Goal: Task Accomplishment & Management: Complete application form

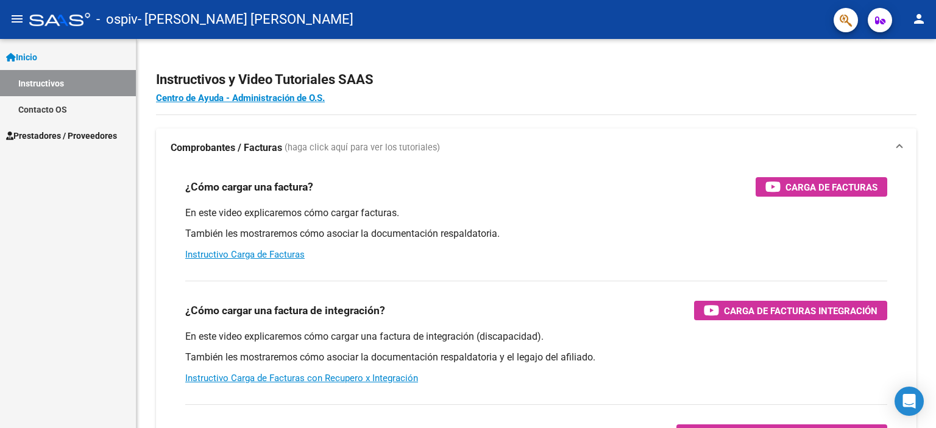
click at [51, 91] on link "Instructivos" at bounding box center [68, 83] width 136 height 26
click at [60, 139] on span "Prestadores / Proveedores" at bounding box center [61, 135] width 111 height 13
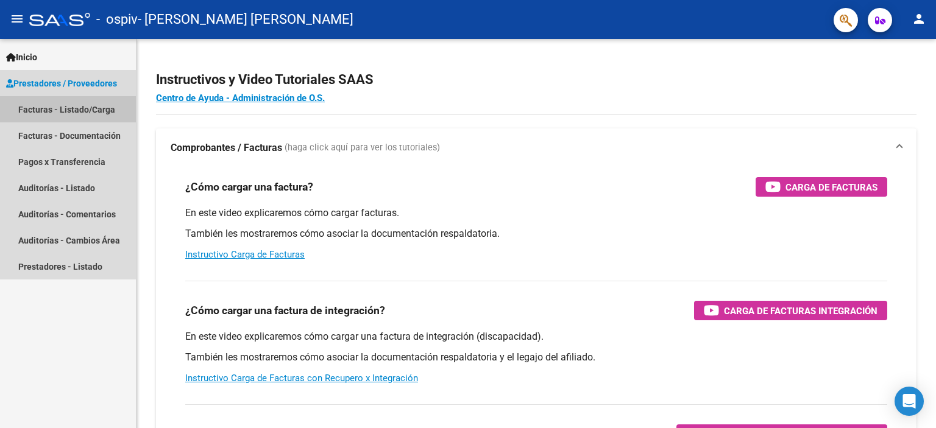
click at [68, 110] on link "Facturas - Listado/Carga" at bounding box center [68, 109] width 136 height 26
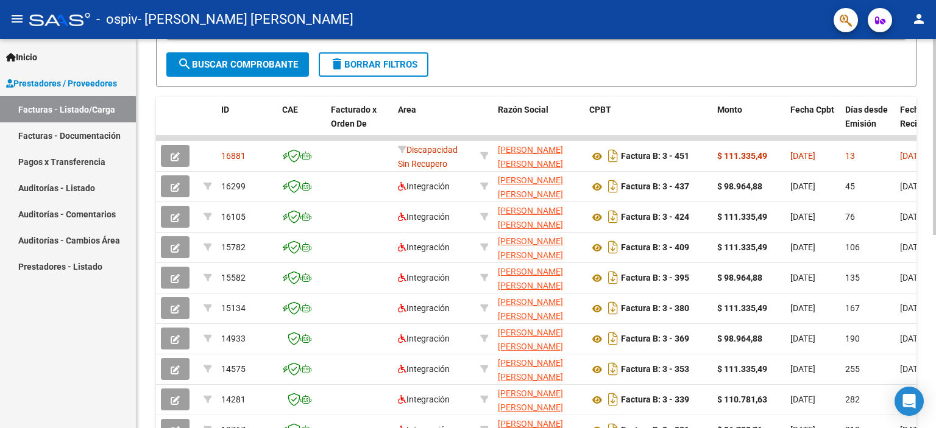
scroll to position [286, 0]
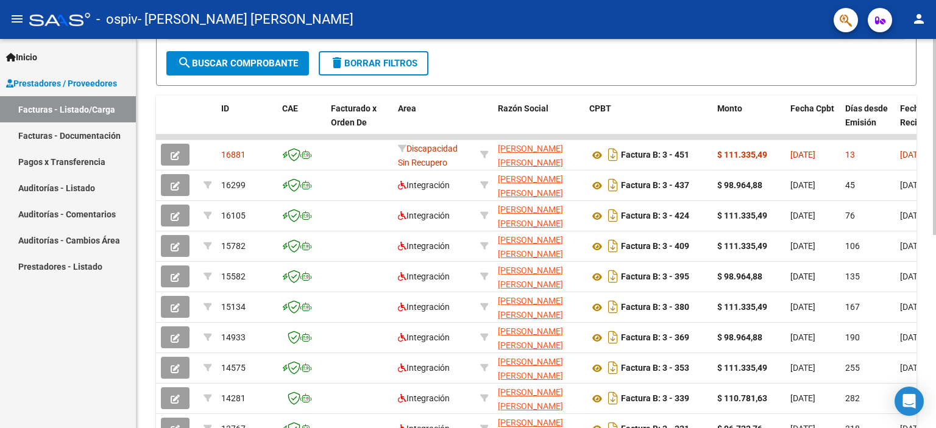
click at [936, 298] on div at bounding box center [934, 284] width 3 height 196
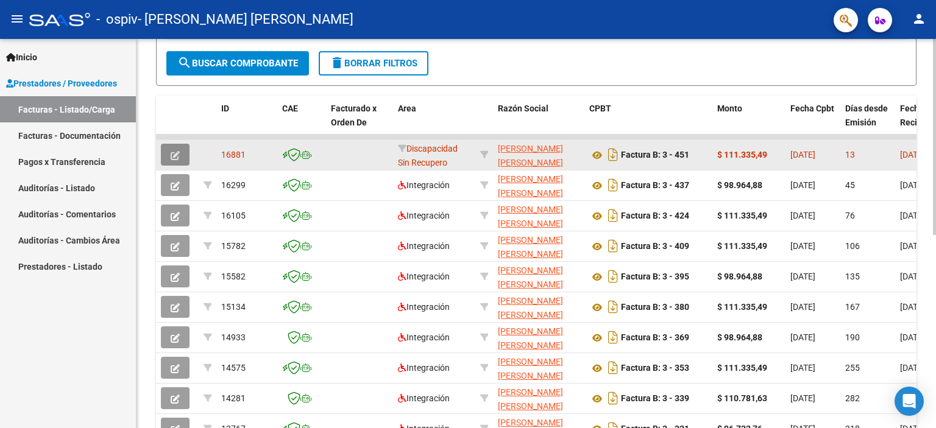
click at [176, 155] on icon "button" at bounding box center [175, 155] width 9 height 9
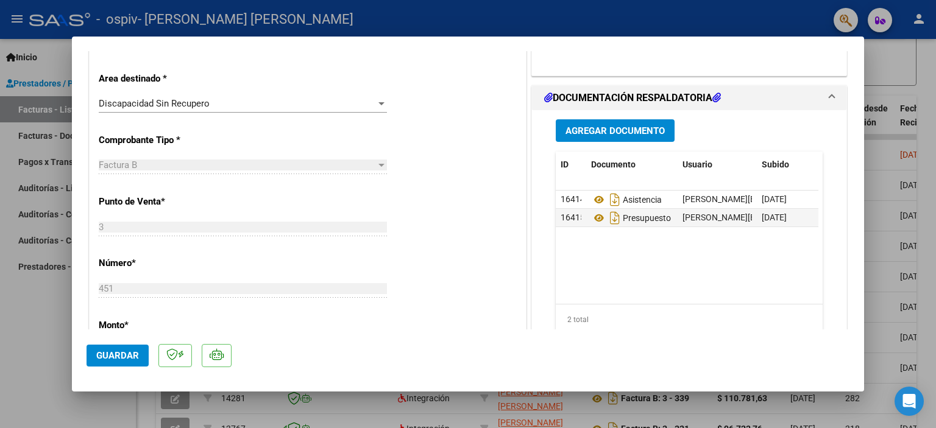
scroll to position [302, 0]
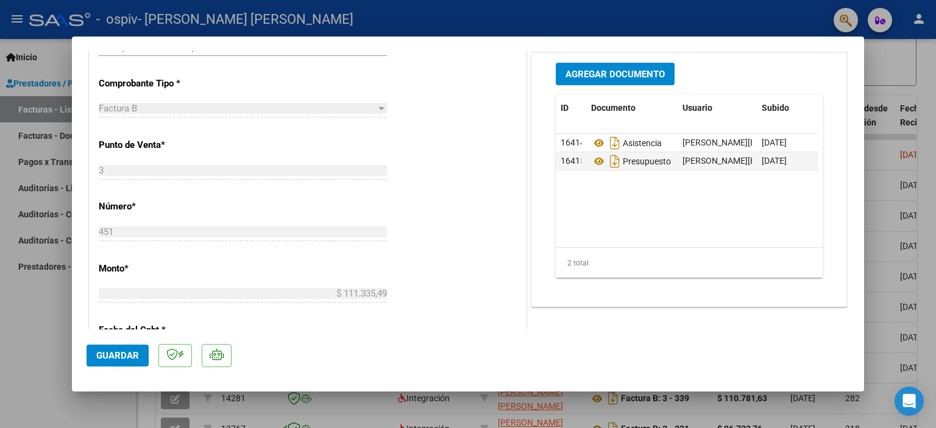
click at [605, 70] on span "Agregar Documento" at bounding box center [615, 74] width 99 height 11
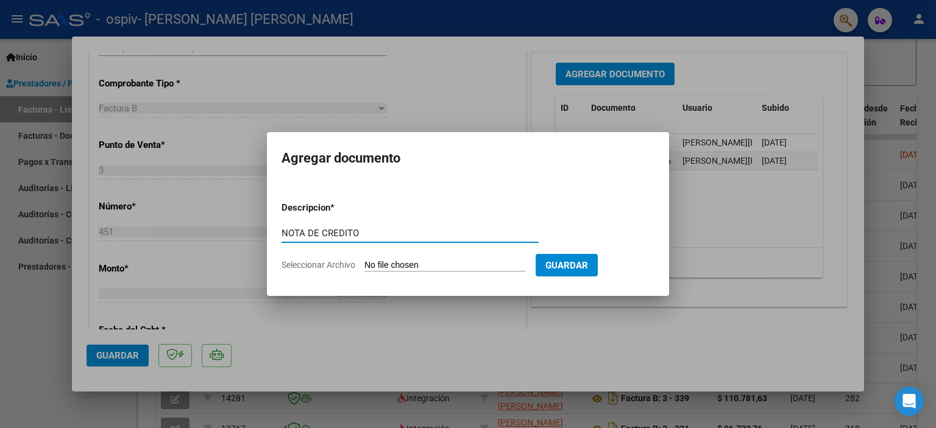
type input "NOTA DE CREDITO"
click at [411, 265] on input "Seleccionar Archivo" at bounding box center [445, 266] width 162 height 12
type input "C:\fakepath\27352594496_008_00003_00000037.pdf"
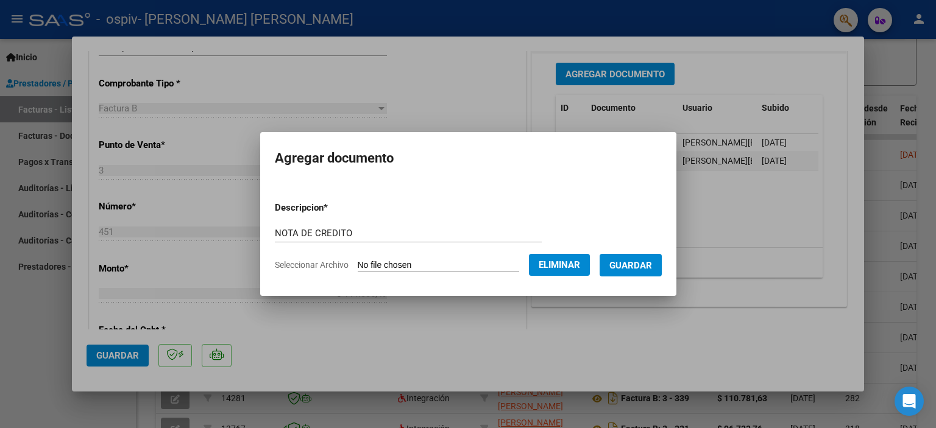
click at [642, 265] on span "Guardar" at bounding box center [630, 265] width 43 height 11
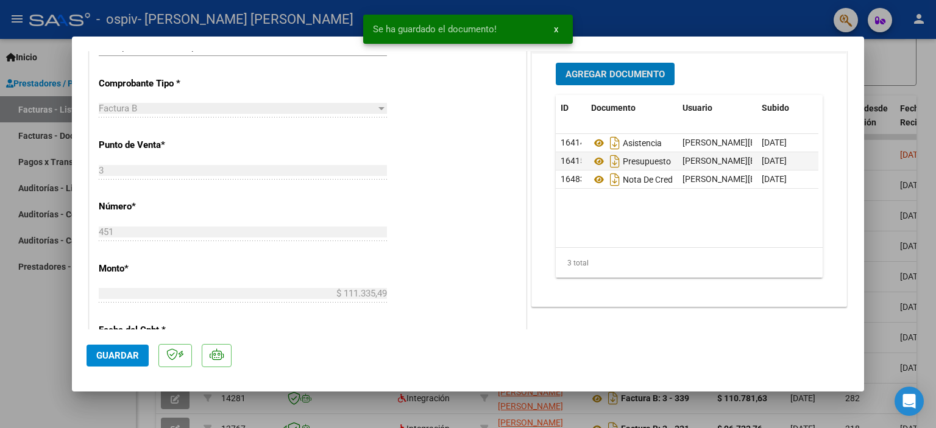
click at [737, 14] on div at bounding box center [468, 214] width 936 height 428
type input "$ 0,00"
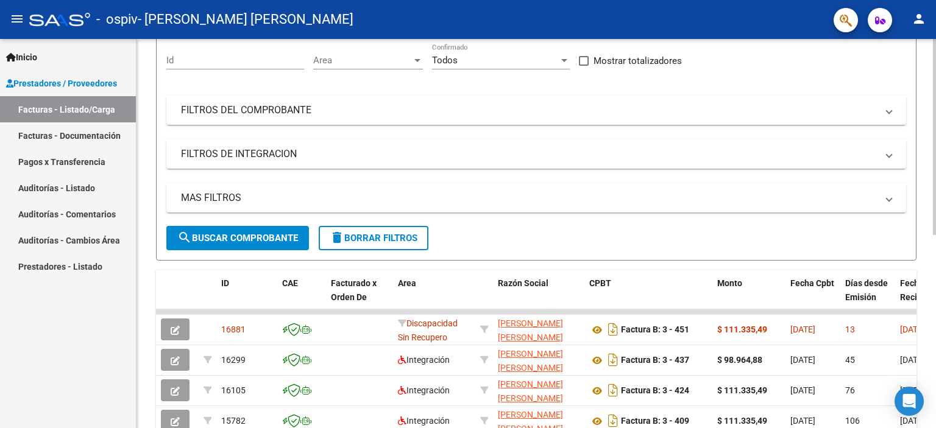
scroll to position [102, 0]
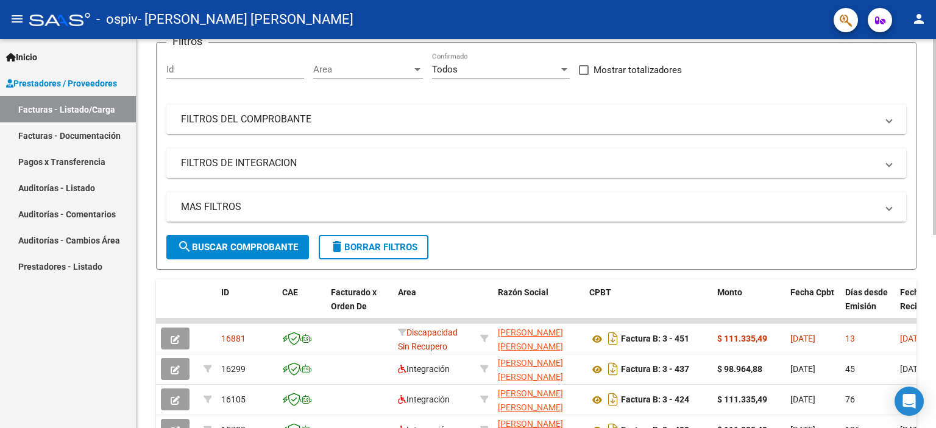
click at [936, 102] on div at bounding box center [934, 189] width 3 height 196
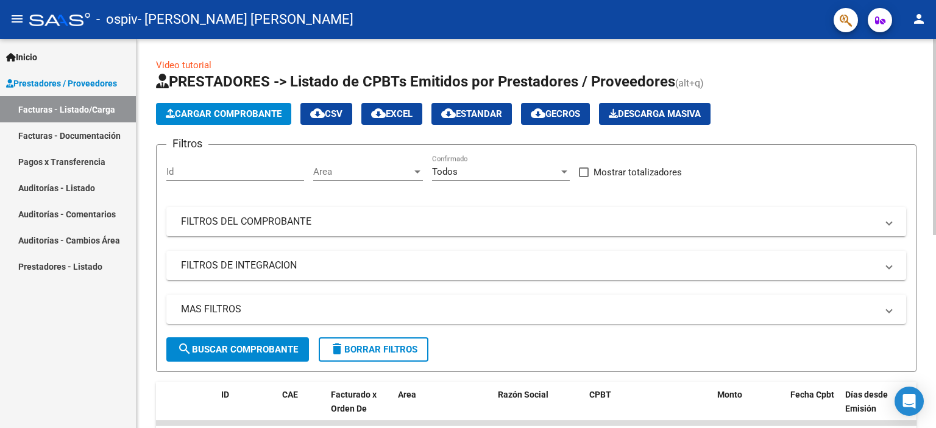
click at [931, 103] on div "Video tutorial PRESTADORES -> Listado de CPBTs Emitidos por Prestadores / Prove…" at bounding box center [538, 422] width 803 height 766
click at [247, 110] on span "Cargar Comprobante" at bounding box center [224, 113] width 116 height 11
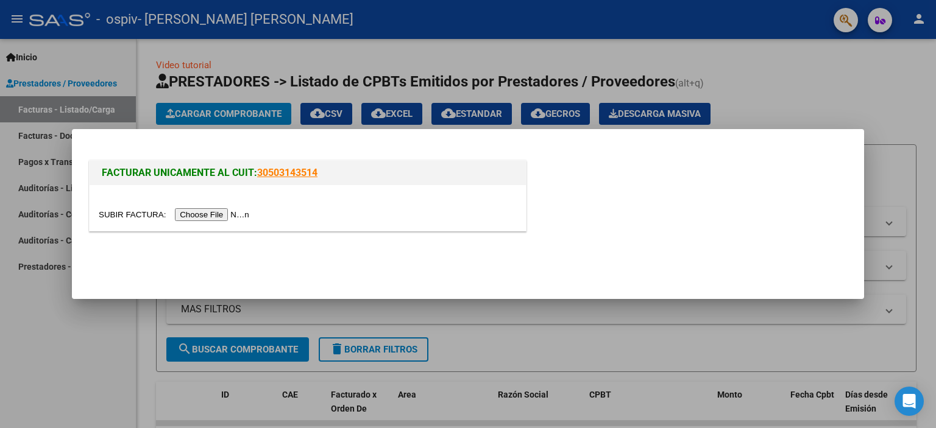
click at [207, 210] on input "file" at bounding box center [176, 214] width 154 height 13
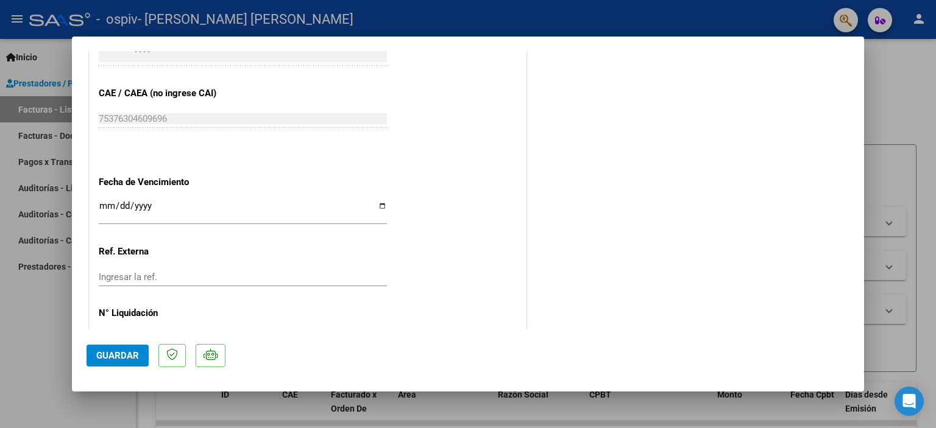
scroll to position [695, 0]
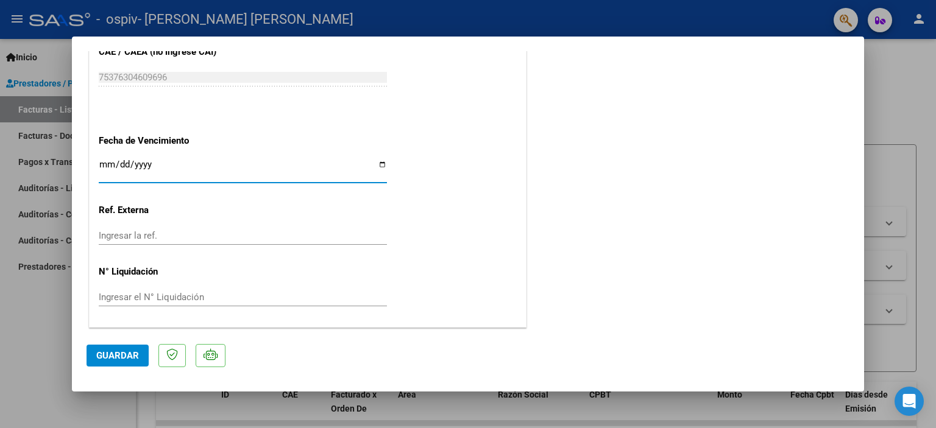
click at [158, 166] on input "Ingresar la fecha" at bounding box center [243, 170] width 288 height 20
click at [99, 354] on span "Guardar" at bounding box center [117, 355] width 43 height 11
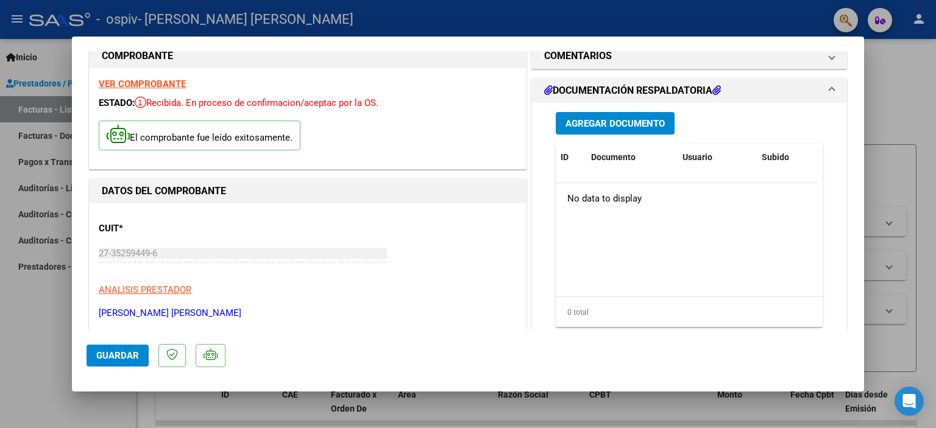
scroll to position [0, 0]
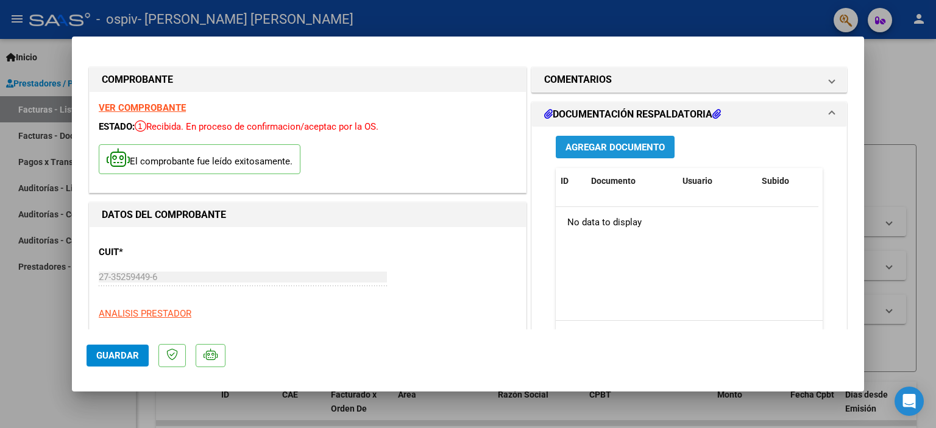
click at [631, 143] on span "Agregar Documento" at bounding box center [615, 147] width 99 height 11
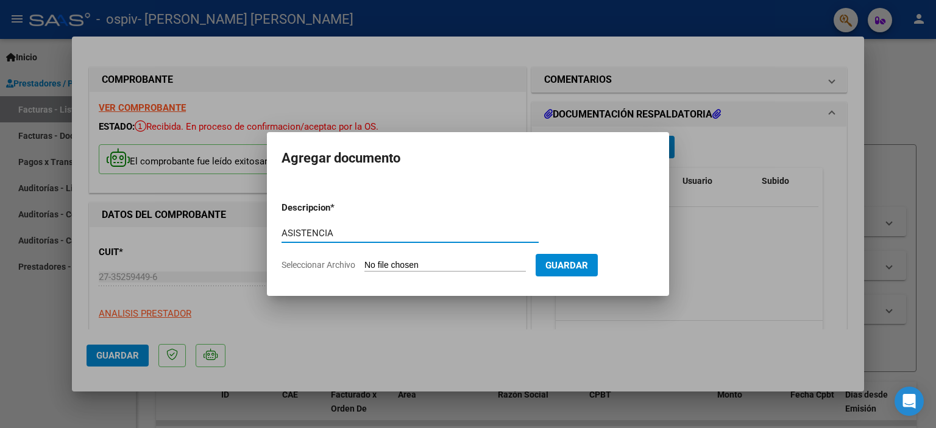
type input "ASISTENCIA"
click at [472, 267] on input "Seleccionar Archivo" at bounding box center [445, 266] width 162 height 12
type input "C:\fakepath\27352594496_006_00003_00000451 [PERSON_NAME][DATE].pdf"
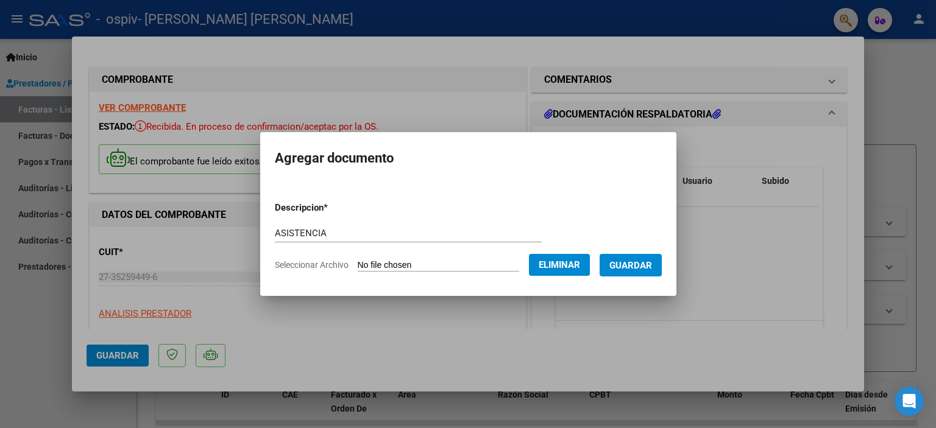
click at [560, 270] on span "Eliminar" at bounding box center [559, 265] width 41 height 11
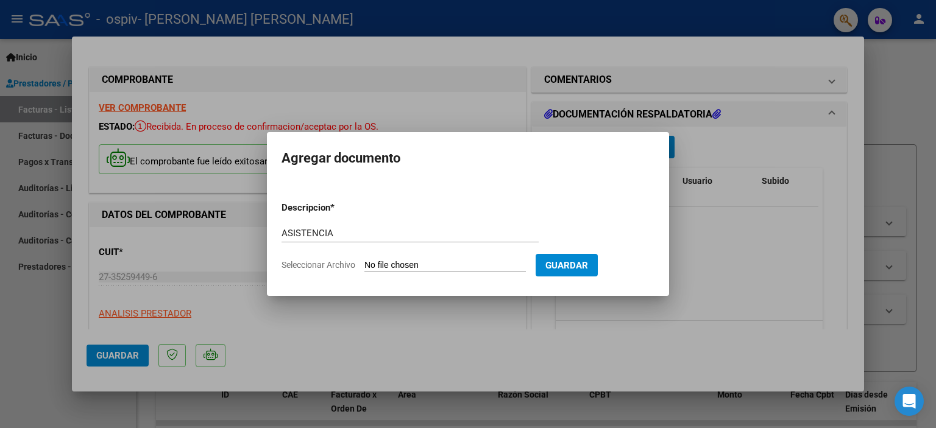
click at [438, 266] on input "Seleccionar Archivo" at bounding box center [445, 266] width 162 height 12
type input "C:\fakepath\ASISTENCIA [PERSON_NAME][DATE].pdf"
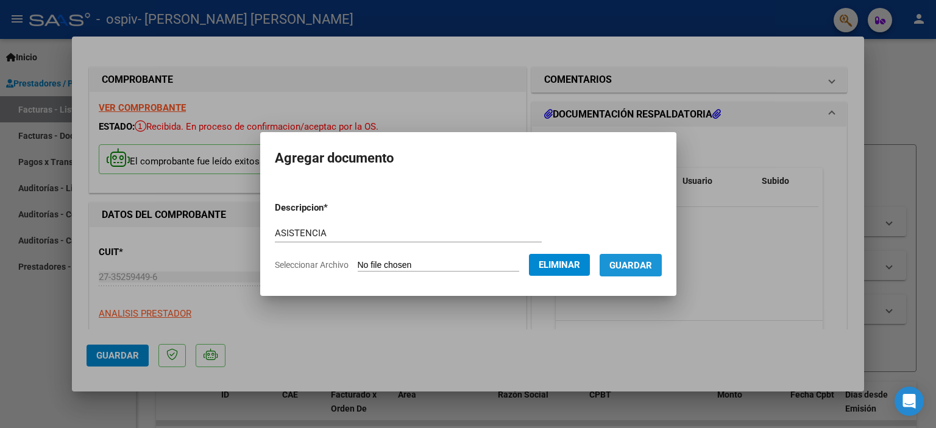
click at [637, 265] on span "Guardar" at bounding box center [630, 265] width 43 height 11
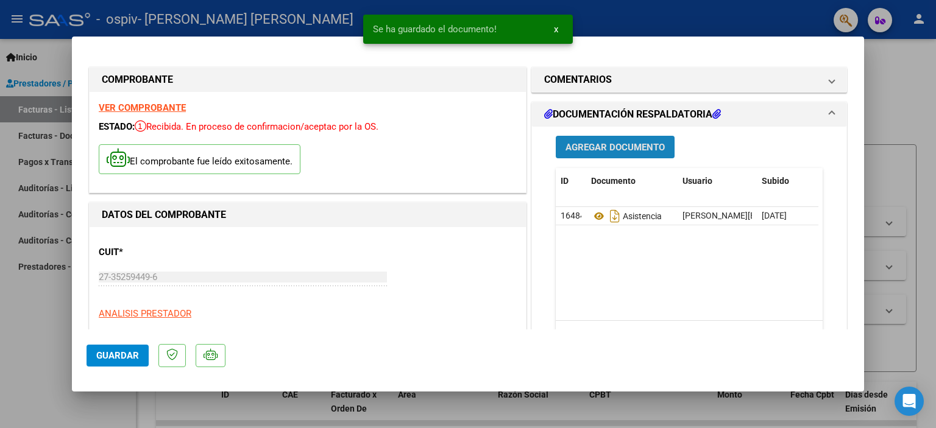
click at [592, 138] on button "Agregar Documento" at bounding box center [615, 147] width 119 height 23
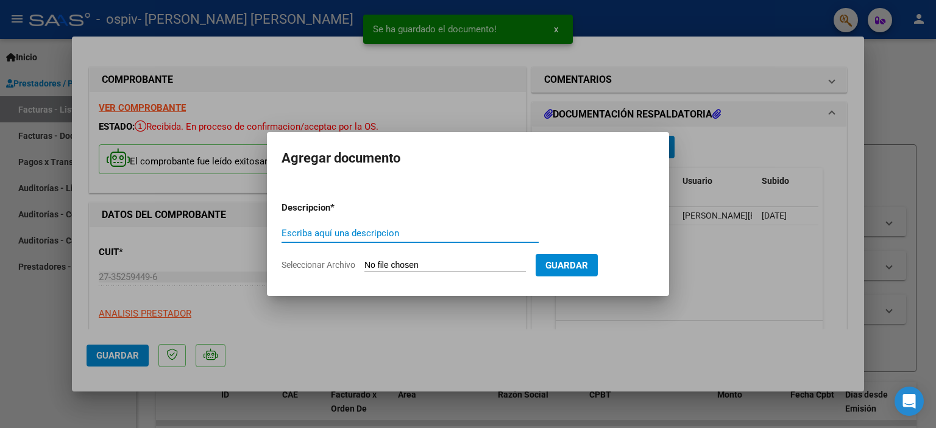
click at [422, 229] on input "Escriba aquí una descripcion" at bounding box center [410, 233] width 257 height 11
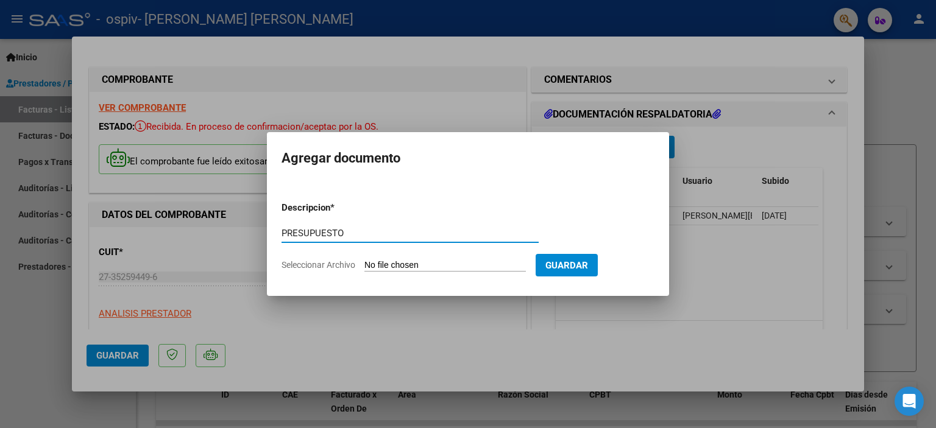
type input "PRESUPUESTO"
drag, startPoint x: 473, startPoint y: 260, endPoint x: 482, endPoint y: 260, distance: 9.2
click at [482, 260] on app-file-uploader "Seleccionar Archivo" at bounding box center [409, 265] width 254 height 11
click at [424, 266] on input "Seleccionar Archivo" at bounding box center [445, 266] width 162 height 12
type input "C:\fakepath\[PERSON_NAME] PSP 2025..pdf"
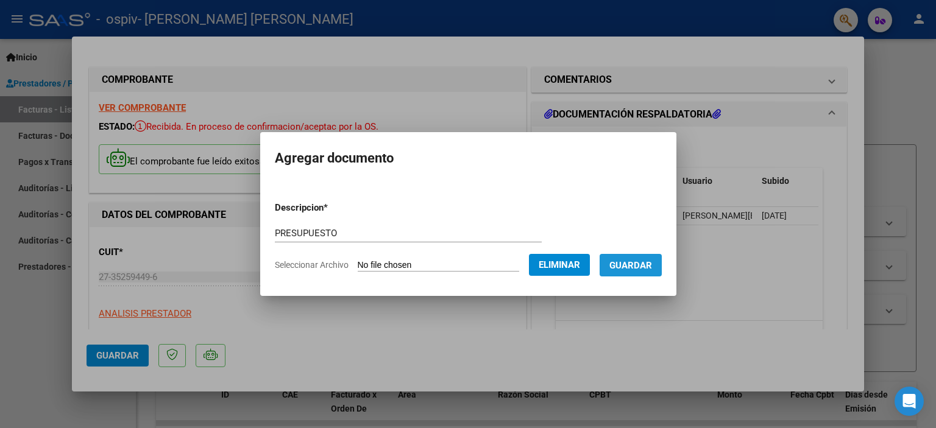
click at [642, 266] on span "Guardar" at bounding box center [630, 265] width 43 height 11
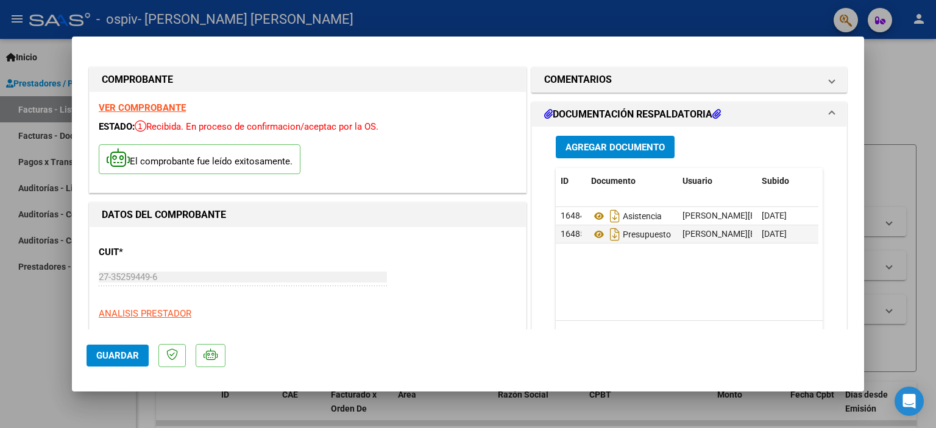
click at [119, 355] on span "Guardar" at bounding box center [117, 355] width 43 height 11
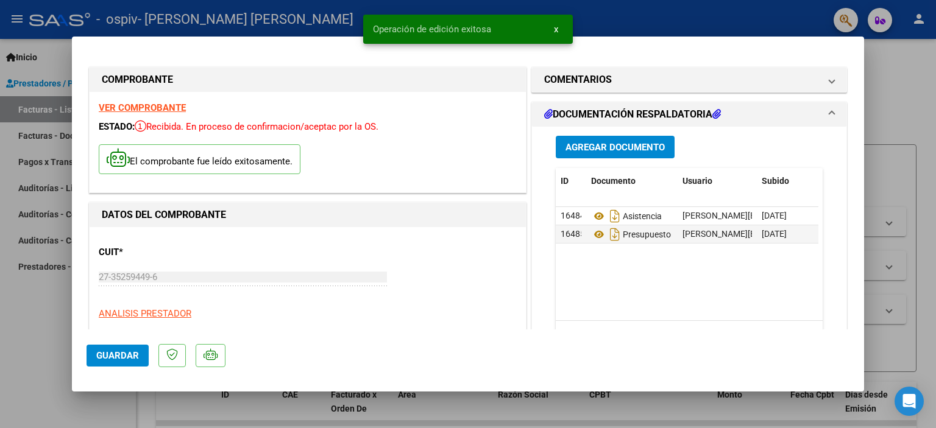
click at [631, 16] on div at bounding box center [468, 214] width 936 height 428
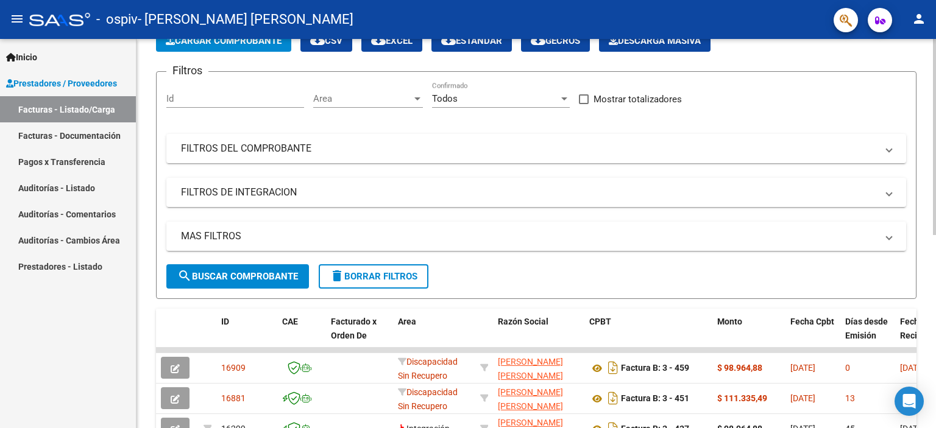
scroll to position [241, 0]
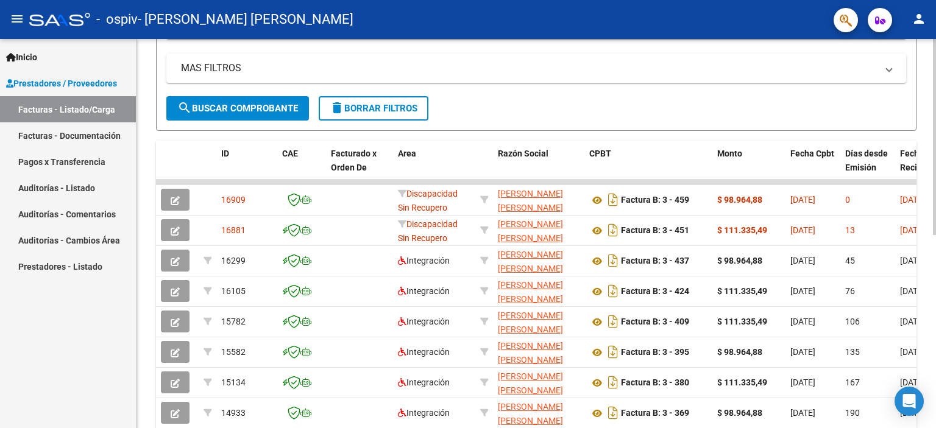
click at [935, 216] on div at bounding box center [934, 261] width 3 height 196
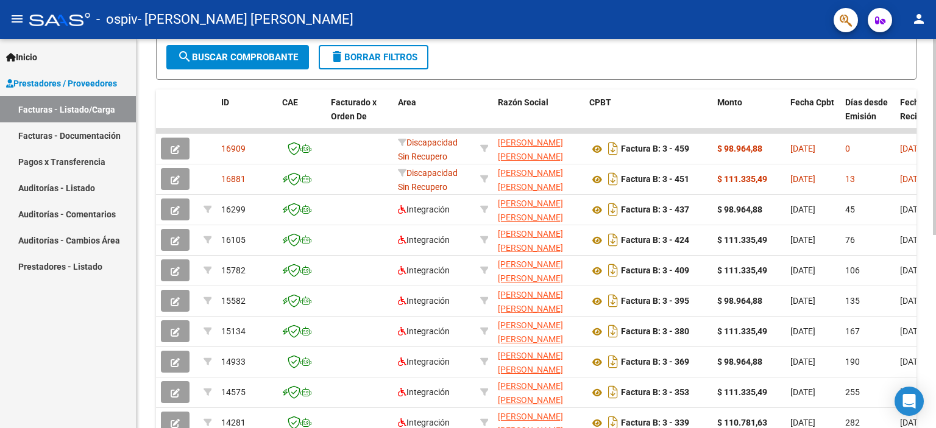
scroll to position [294, 0]
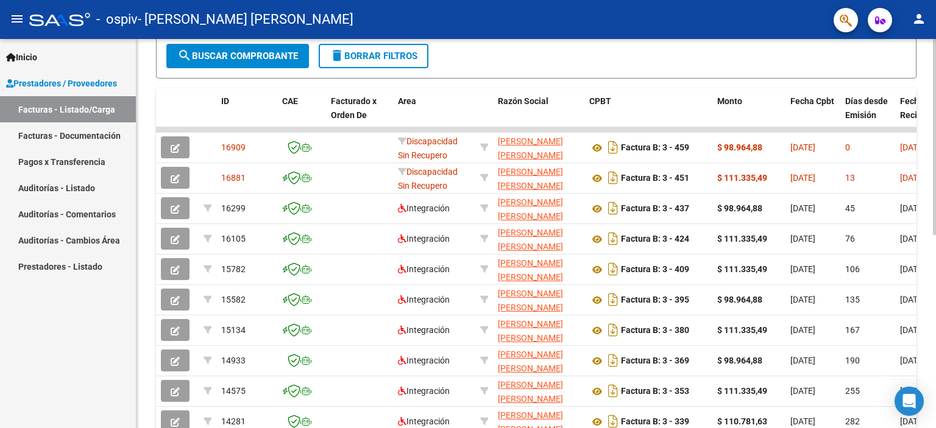
click at [936, 213] on div at bounding box center [934, 288] width 3 height 196
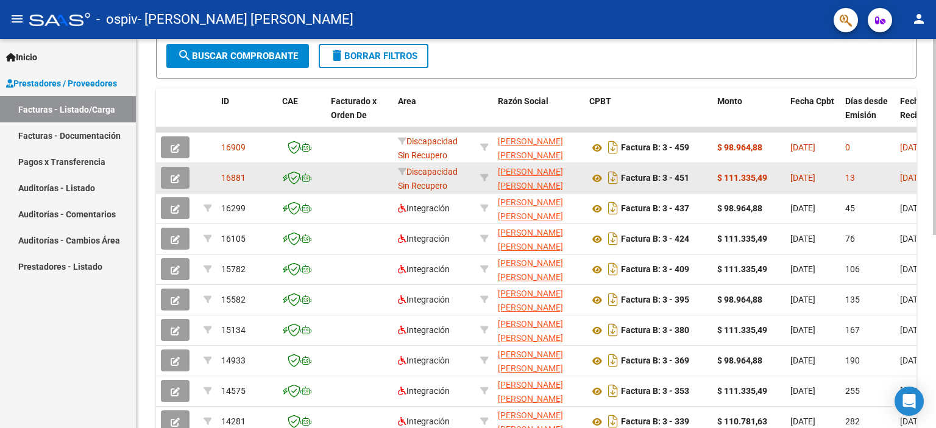
click at [174, 182] on icon "button" at bounding box center [175, 178] width 9 height 9
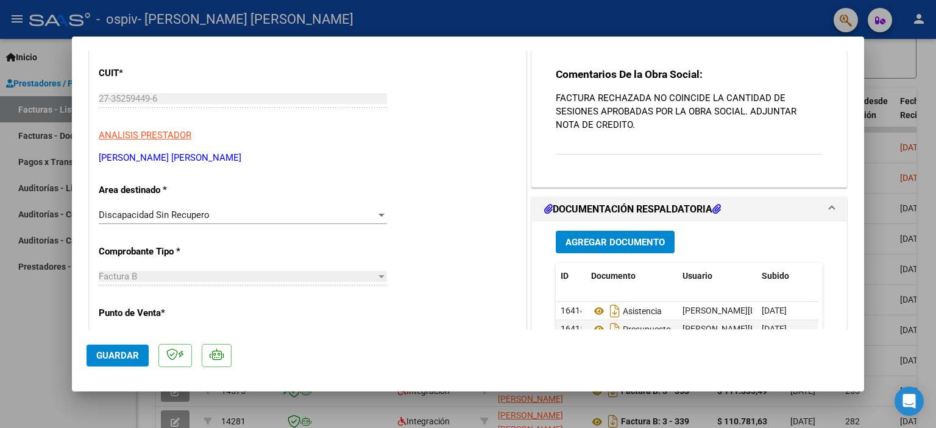
scroll to position [137, 0]
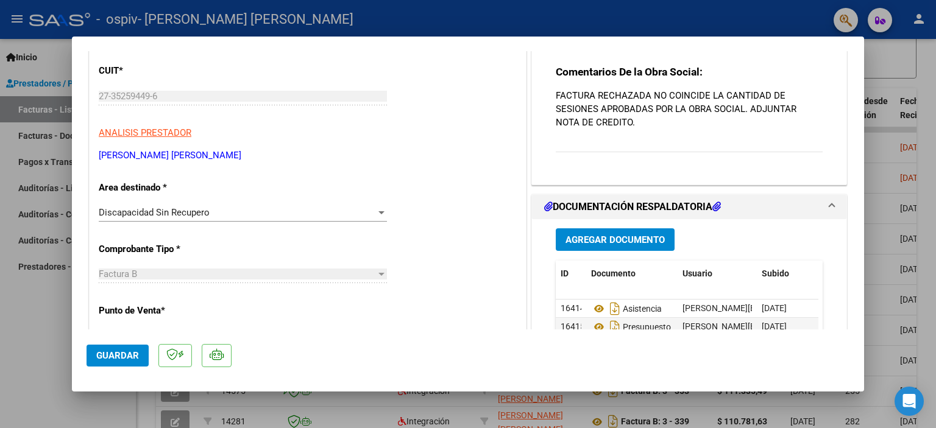
click at [366, 212] on div "Discapacidad Sin Recupero" at bounding box center [237, 212] width 277 height 11
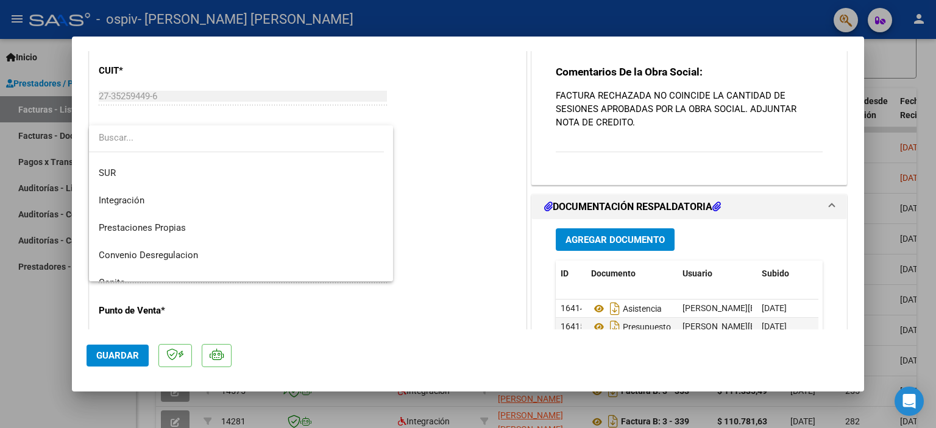
scroll to position [46, 0]
click at [475, 172] on div at bounding box center [468, 214] width 936 height 428
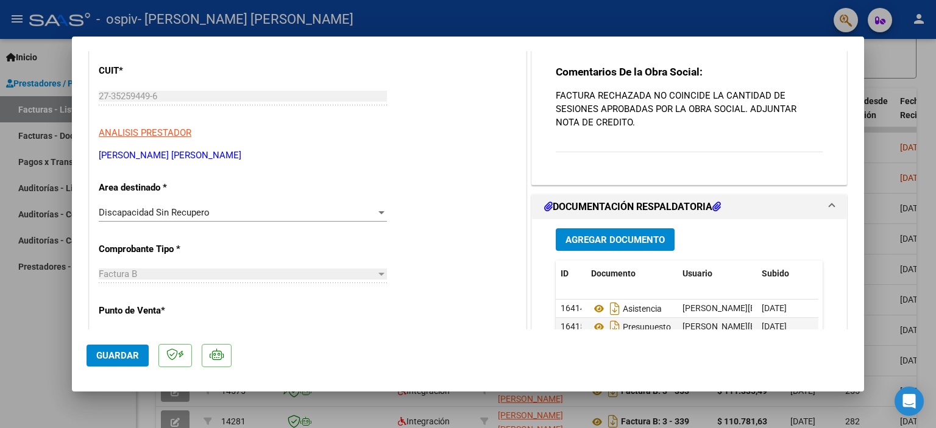
click at [770, 27] on div at bounding box center [468, 214] width 936 height 428
type input "$ 0,00"
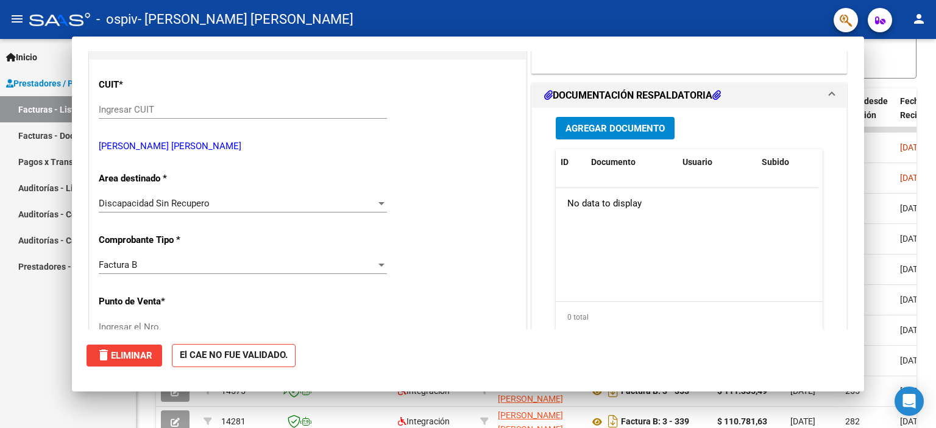
scroll to position [0, 0]
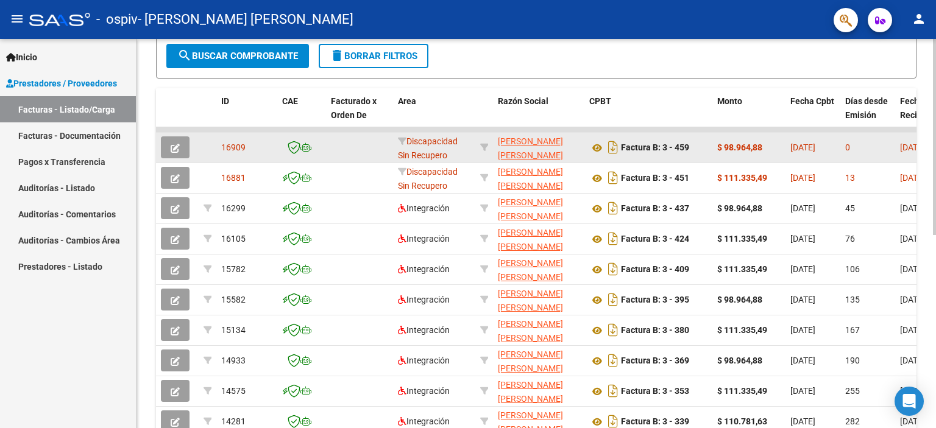
click at [168, 151] on button "button" at bounding box center [175, 148] width 29 height 22
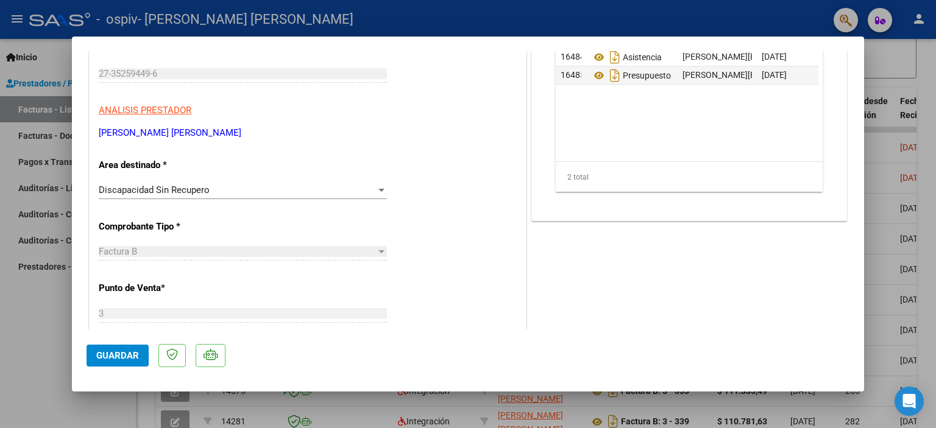
scroll to position [171, 0]
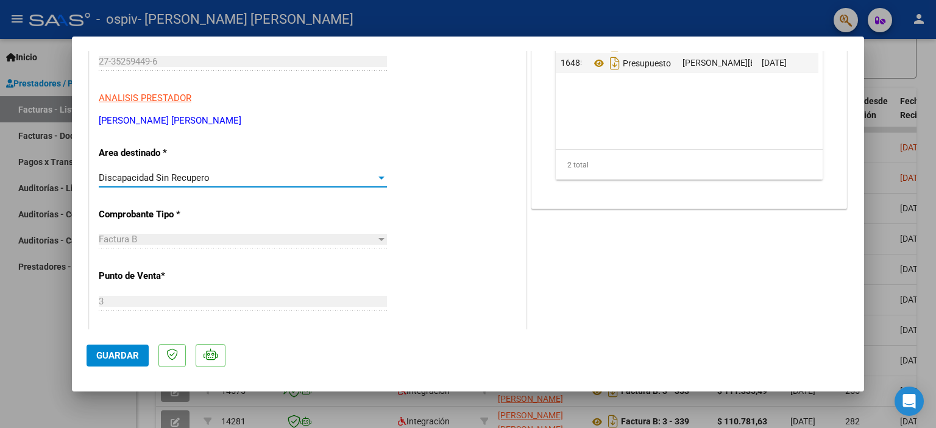
drag, startPoint x: 382, startPoint y: 179, endPoint x: 316, endPoint y: 183, distance: 65.9
click at [316, 183] on div "Discapacidad Sin Recupero Seleccionar Area" at bounding box center [243, 178] width 288 height 18
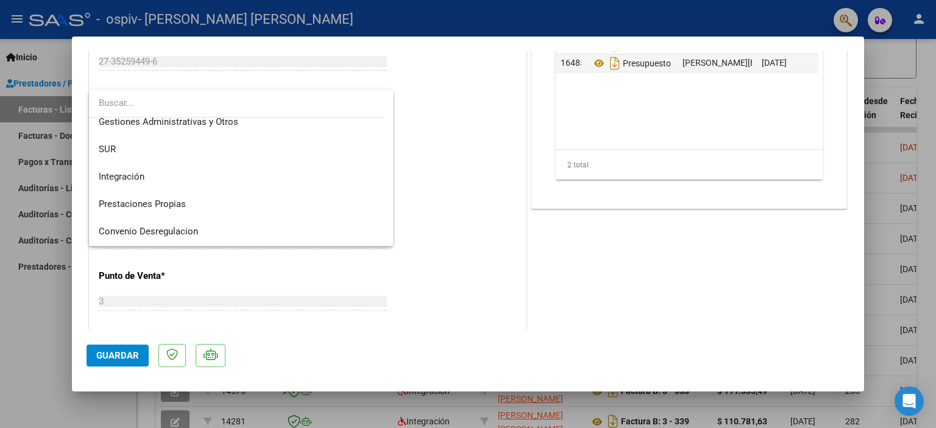
scroll to position [35, 0]
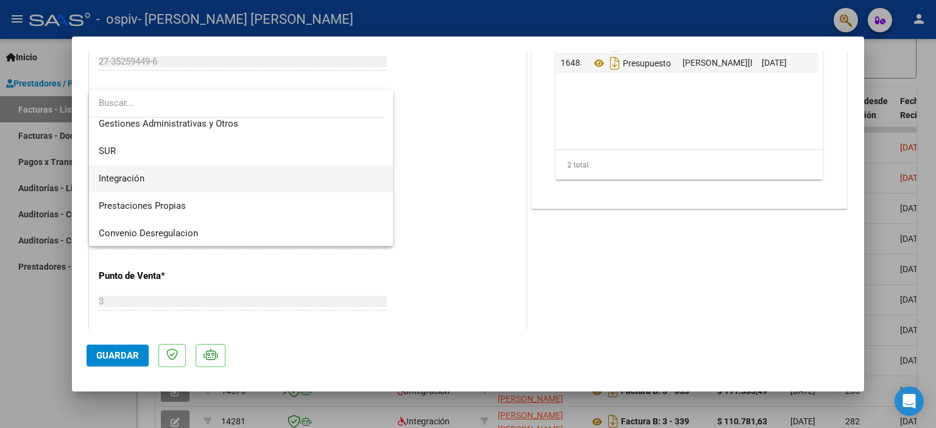
click at [189, 181] on span "Integración" at bounding box center [241, 178] width 285 height 27
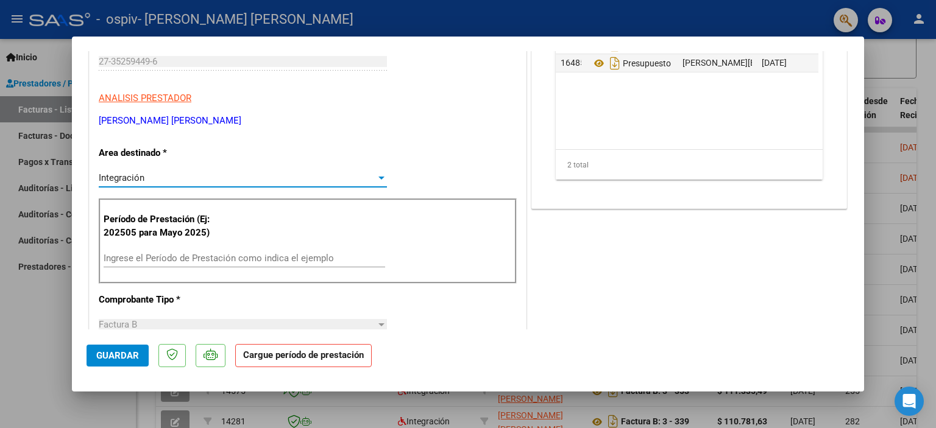
click at [149, 255] on input "Ingrese el Período de Prestación como indica el ejemplo" at bounding box center [245, 258] width 282 height 11
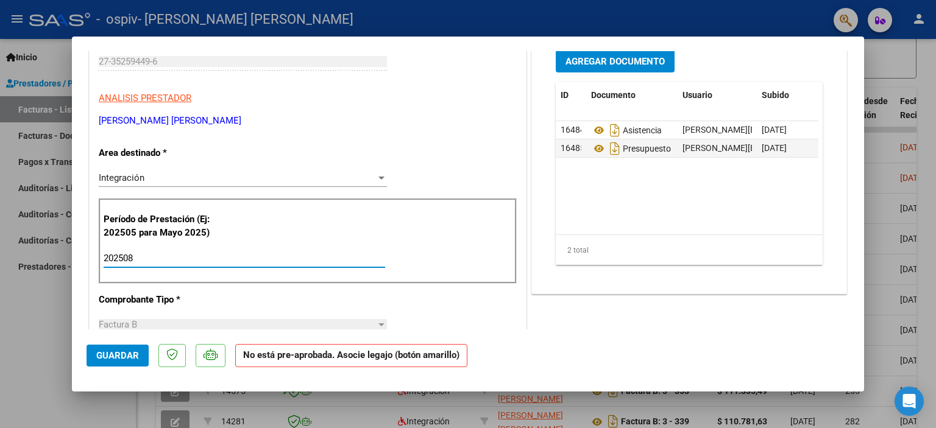
type input "202508"
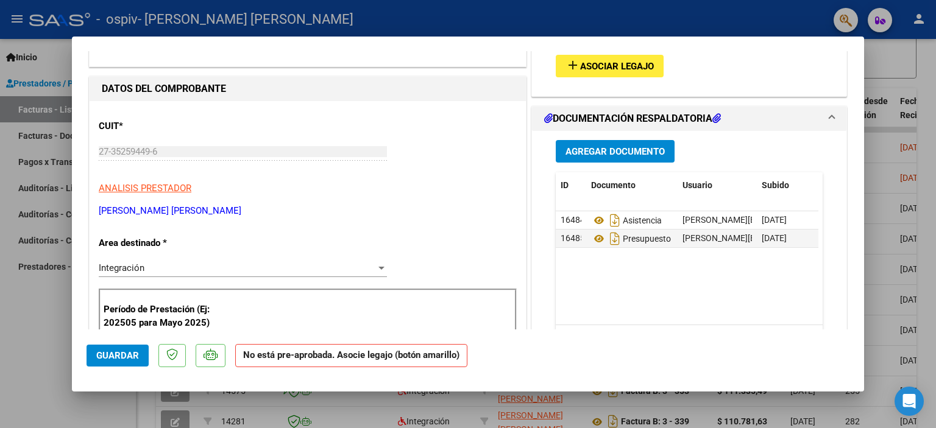
scroll to position [37, 0]
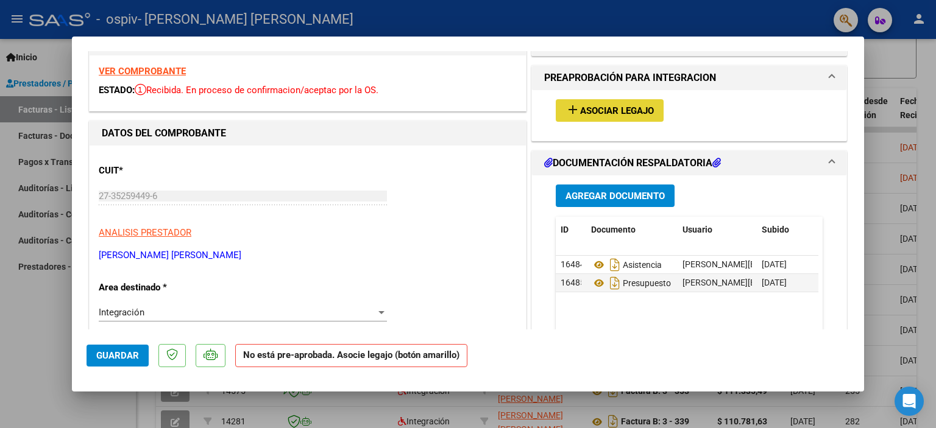
click at [588, 115] on span "Asociar Legajo" at bounding box center [617, 110] width 74 height 11
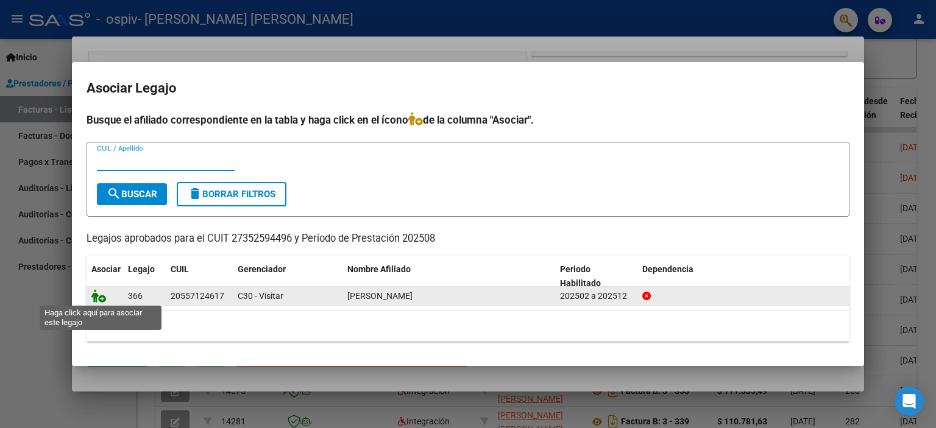
click at [93, 299] on icon at bounding box center [98, 295] width 15 height 13
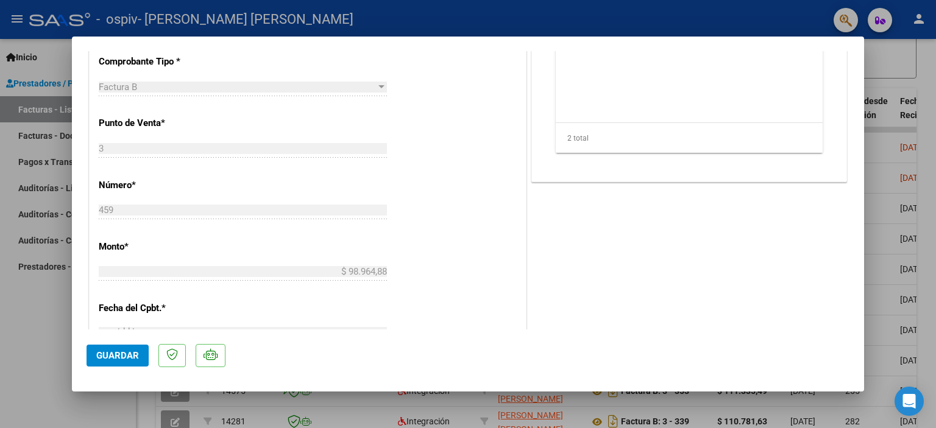
scroll to position [446, 0]
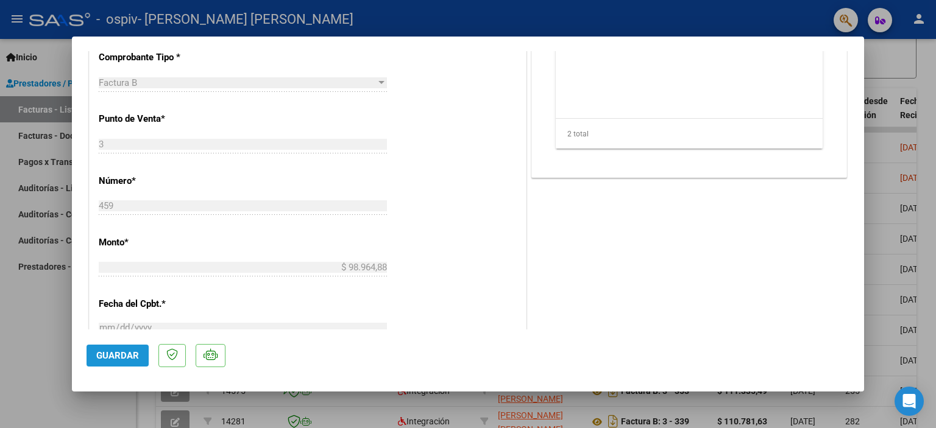
click at [119, 358] on span "Guardar" at bounding box center [117, 355] width 43 height 11
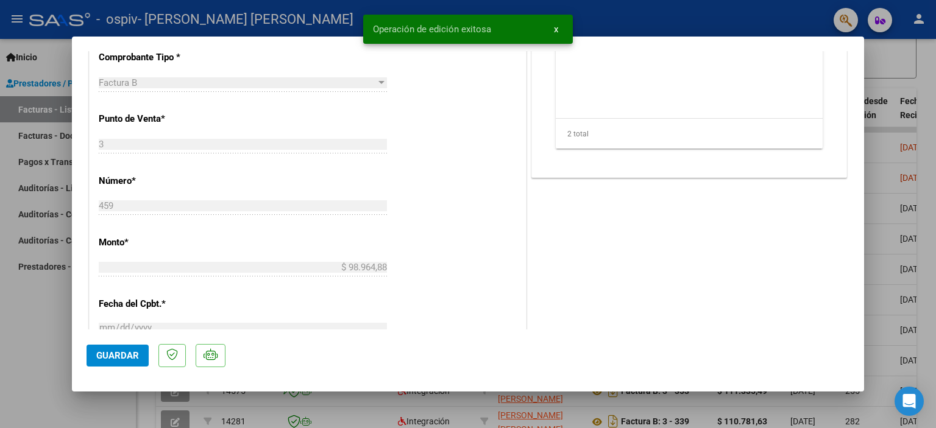
click at [664, 27] on div at bounding box center [468, 214] width 936 height 428
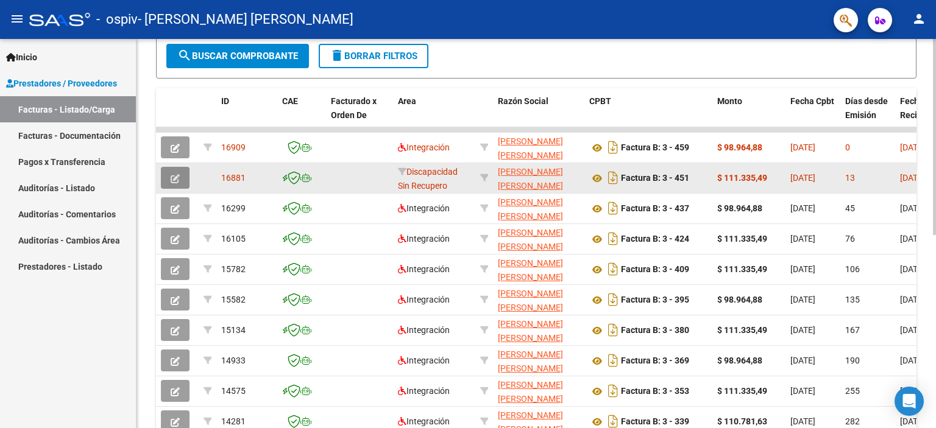
click at [177, 177] on icon "button" at bounding box center [175, 178] width 9 height 9
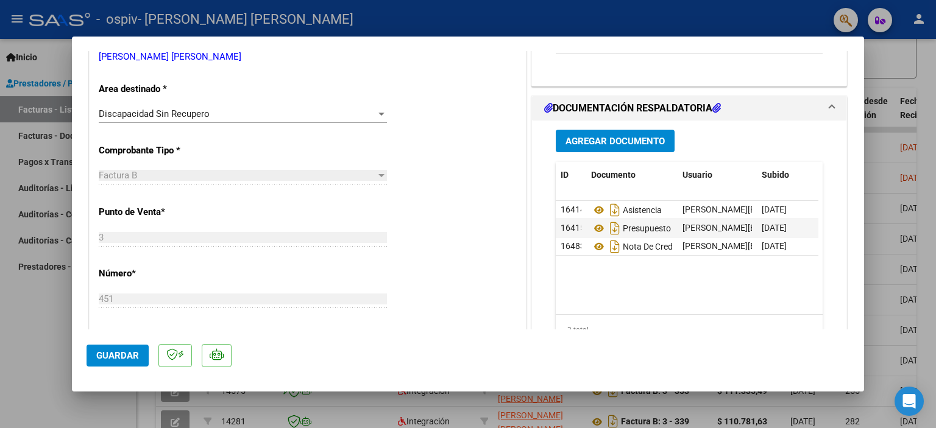
scroll to position [236, 0]
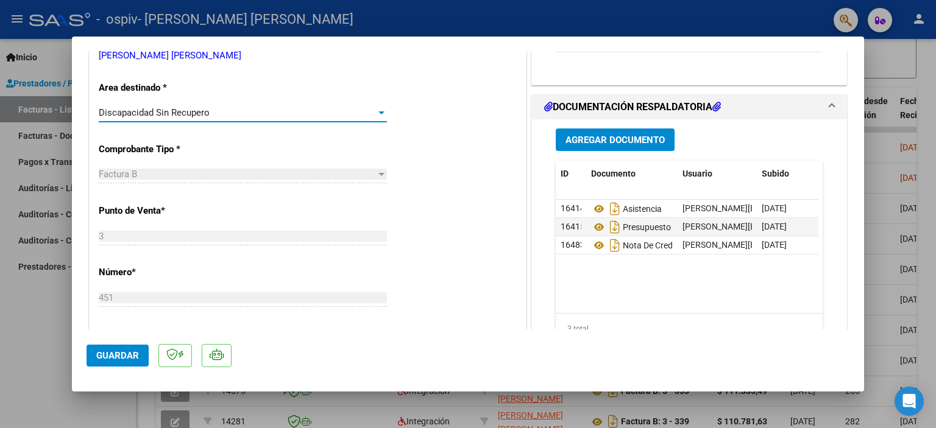
click at [322, 112] on div "Discapacidad Sin Recupero" at bounding box center [237, 112] width 277 height 11
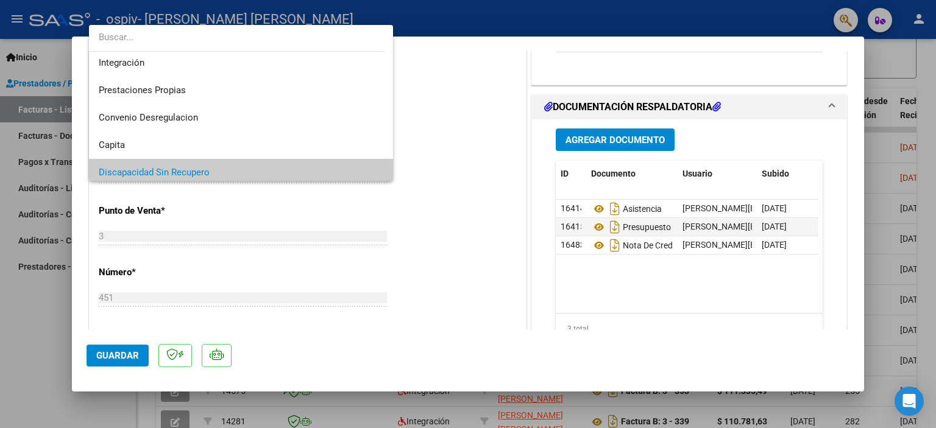
scroll to position [44, 0]
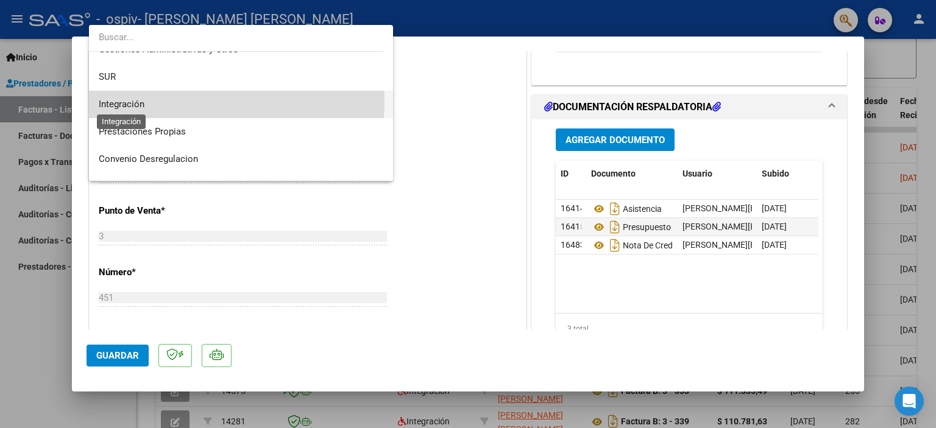
click at [137, 101] on span "Integración" at bounding box center [122, 104] width 46 height 11
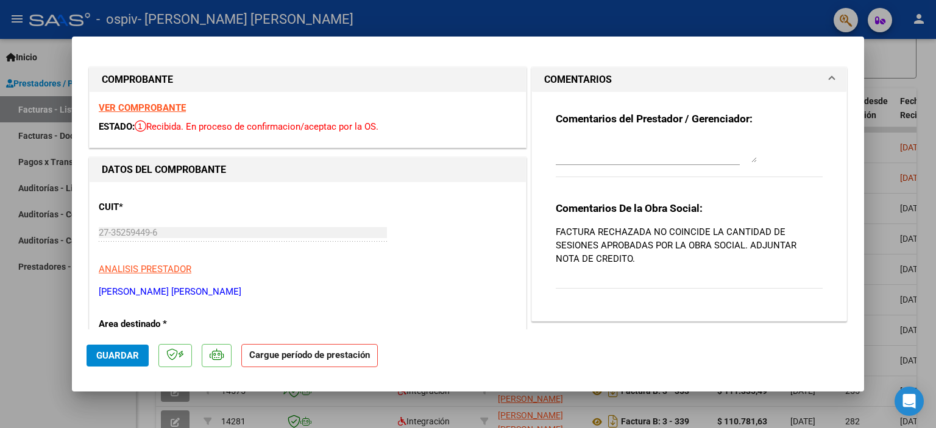
scroll to position [293, 0]
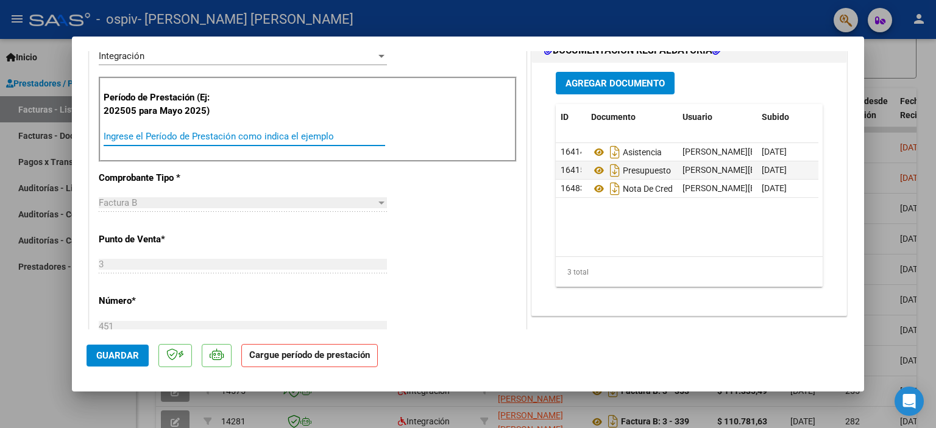
click at [167, 137] on input "Ingrese el Período de Prestación como indica el ejemplo" at bounding box center [245, 136] width 282 height 11
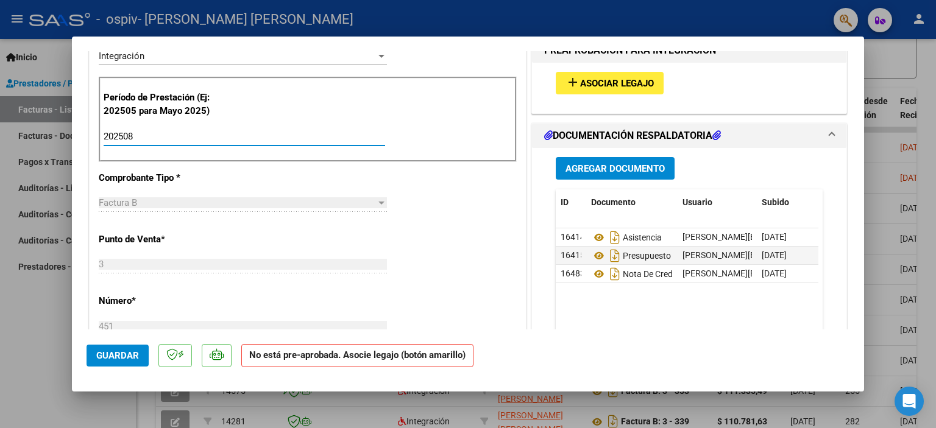
type input "202508"
click at [607, 74] on button "add Asociar Legajo" at bounding box center [610, 83] width 108 height 23
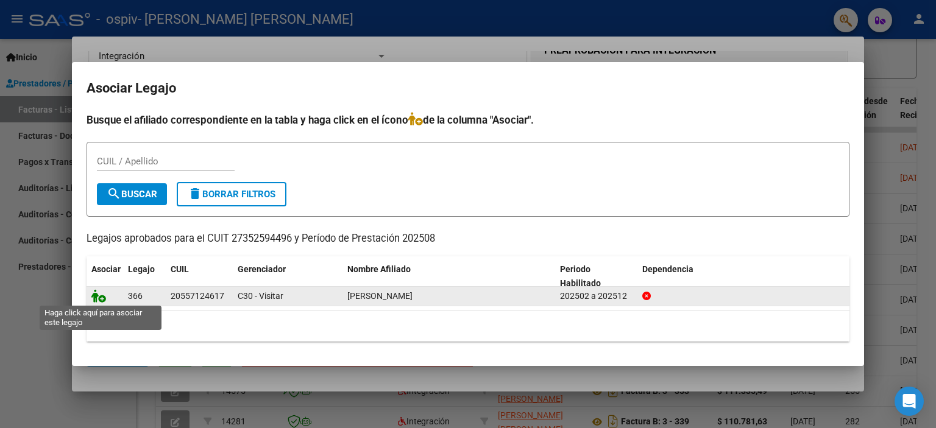
click at [95, 302] on icon at bounding box center [98, 295] width 15 height 13
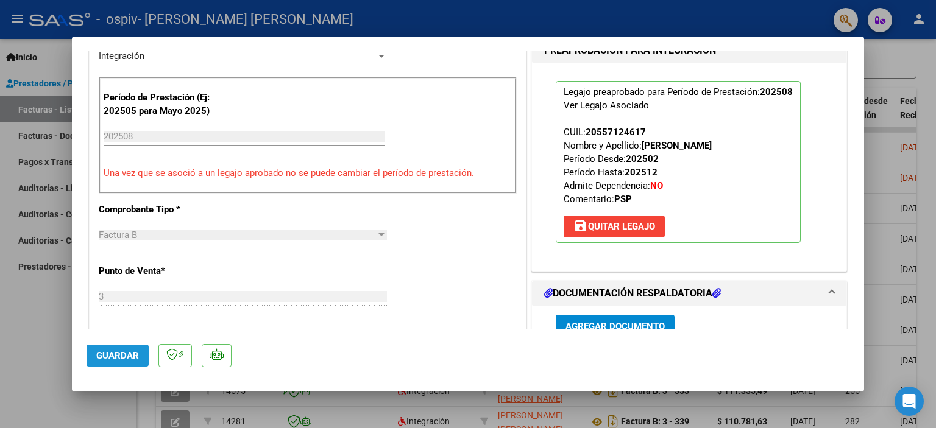
click at [133, 352] on span "Guardar" at bounding box center [117, 355] width 43 height 11
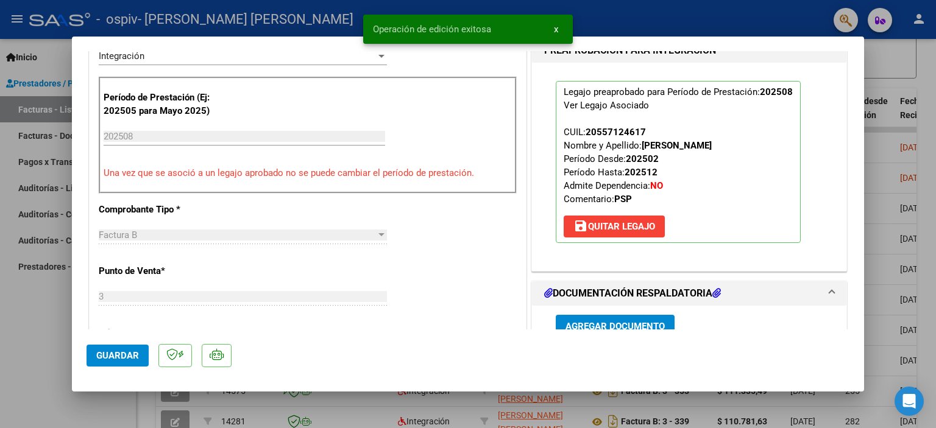
click at [740, 26] on div at bounding box center [468, 214] width 936 height 428
